Goal: Find specific page/section: Find specific page/section

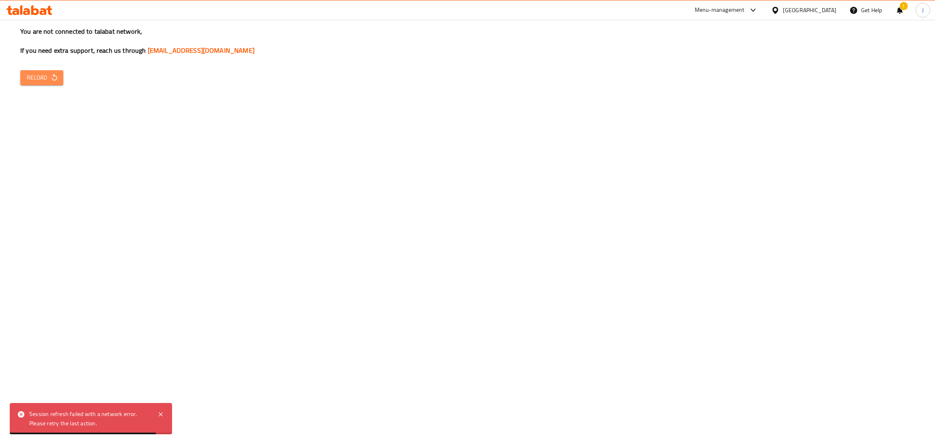
click at [37, 78] on span "Reload" at bounding box center [42, 78] width 30 height 10
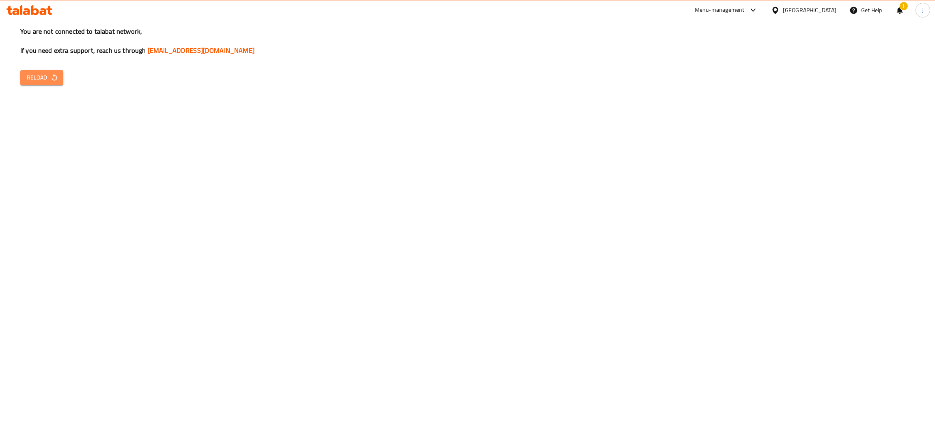
click at [37, 78] on span "Reload" at bounding box center [42, 78] width 30 height 10
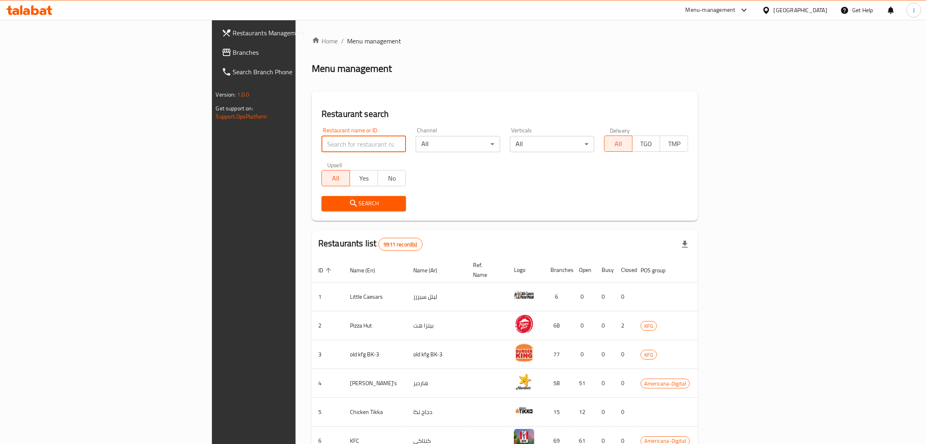
click at [321, 142] on input "search" at bounding box center [363, 144] width 84 height 16
type input "say suco"
click button "Search" at bounding box center [363, 203] width 84 height 15
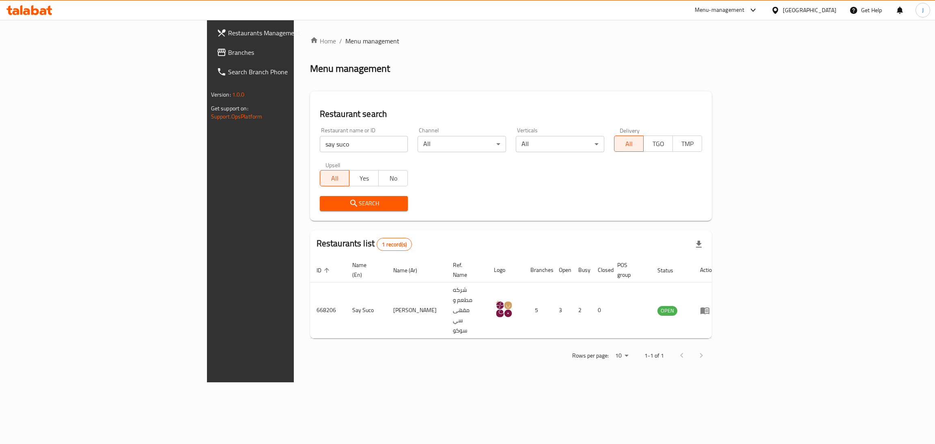
click at [764, 3] on div "Menu-management" at bounding box center [726, 9] width 76 height 19
click at [745, 8] on div "Menu-management" at bounding box center [720, 10] width 50 height 10
click at [699, 85] on div "Restaurant-Management" at bounding box center [712, 89] width 64 height 9
